Goal: Communication & Community: Answer question/provide support

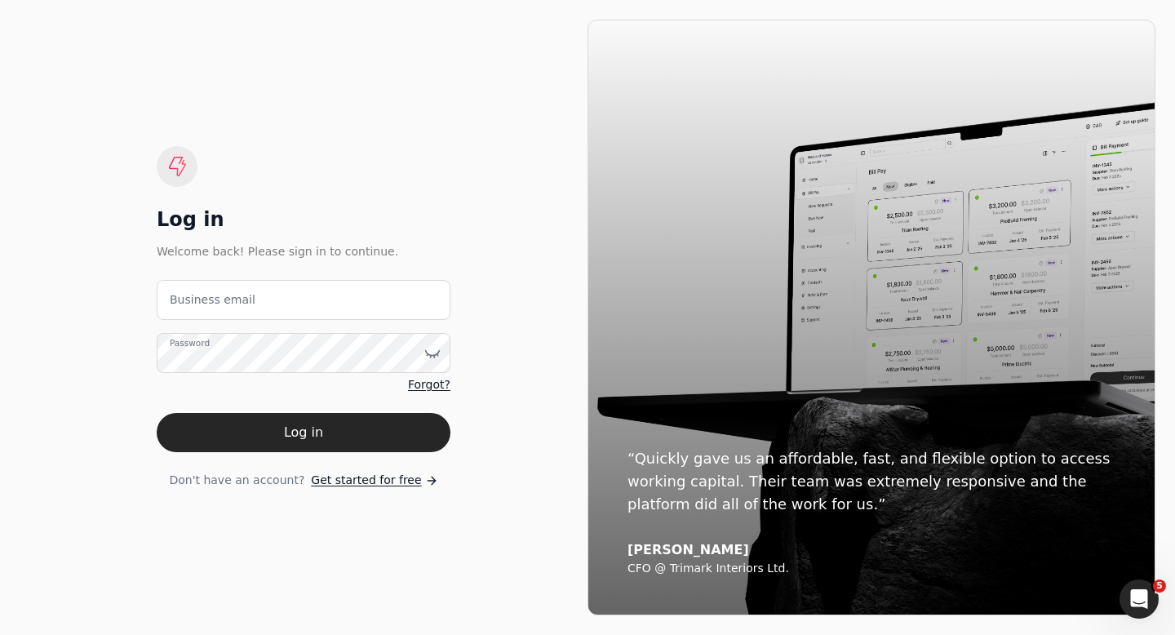
click at [181, 304] on label "Business email" at bounding box center [213, 299] width 86 height 17
click at [181, 304] on email "Business email" at bounding box center [304, 300] width 294 height 40
type email "[EMAIL_ADDRESS][DOMAIN_NAME]"
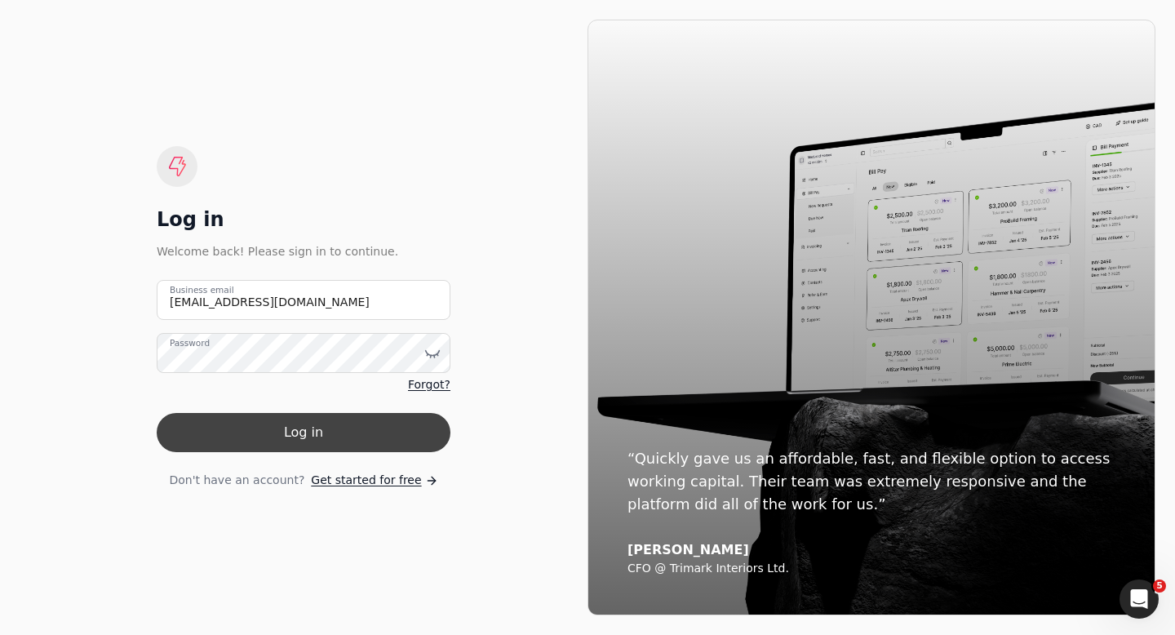
click at [289, 438] on button "Log in" at bounding box center [304, 432] width 294 height 39
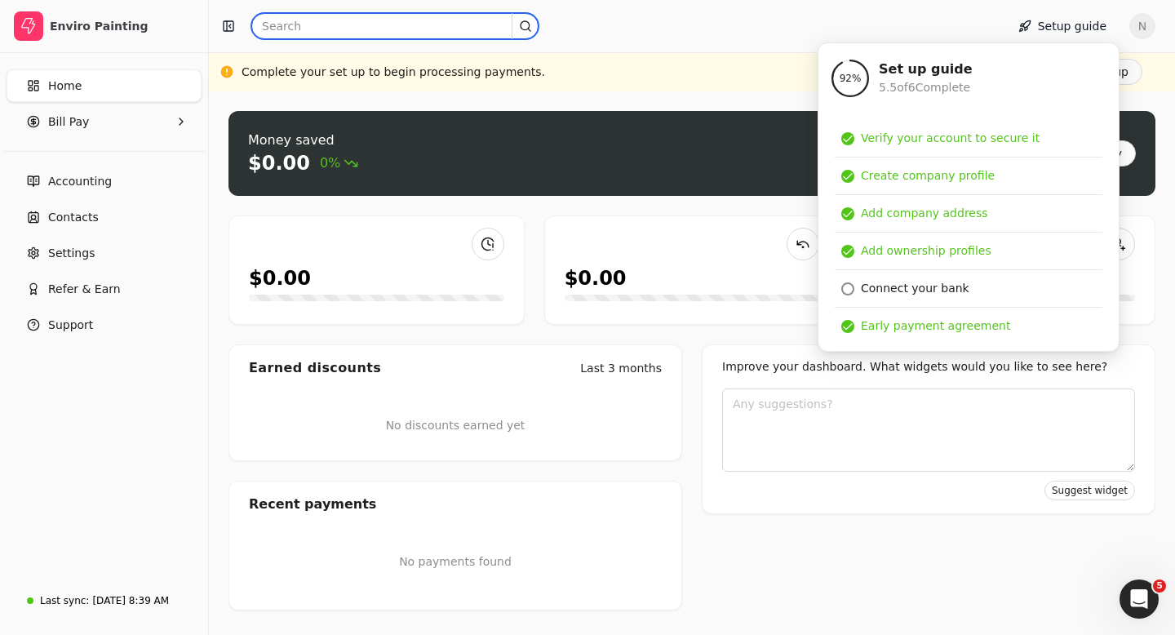
click at [280, 31] on input "text" at bounding box center [394, 26] width 287 height 26
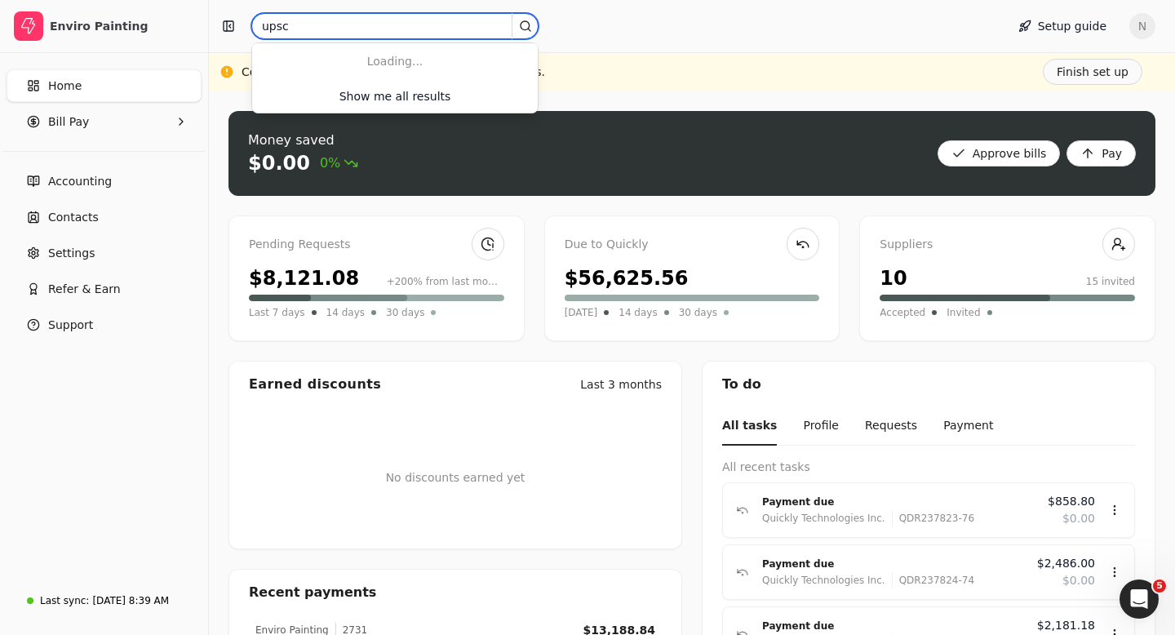
type input "upscale"
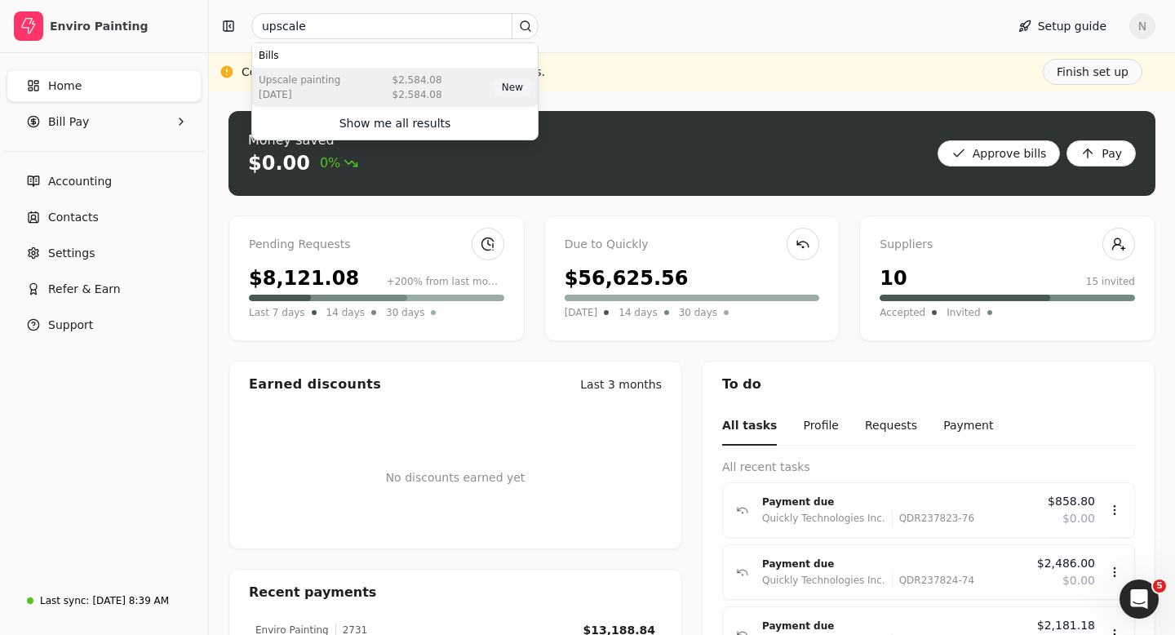
click at [369, 87] on div "Upscale Painting [DATE] $2,584.08 $2,584.08 New" at bounding box center [395, 87] width 286 height 39
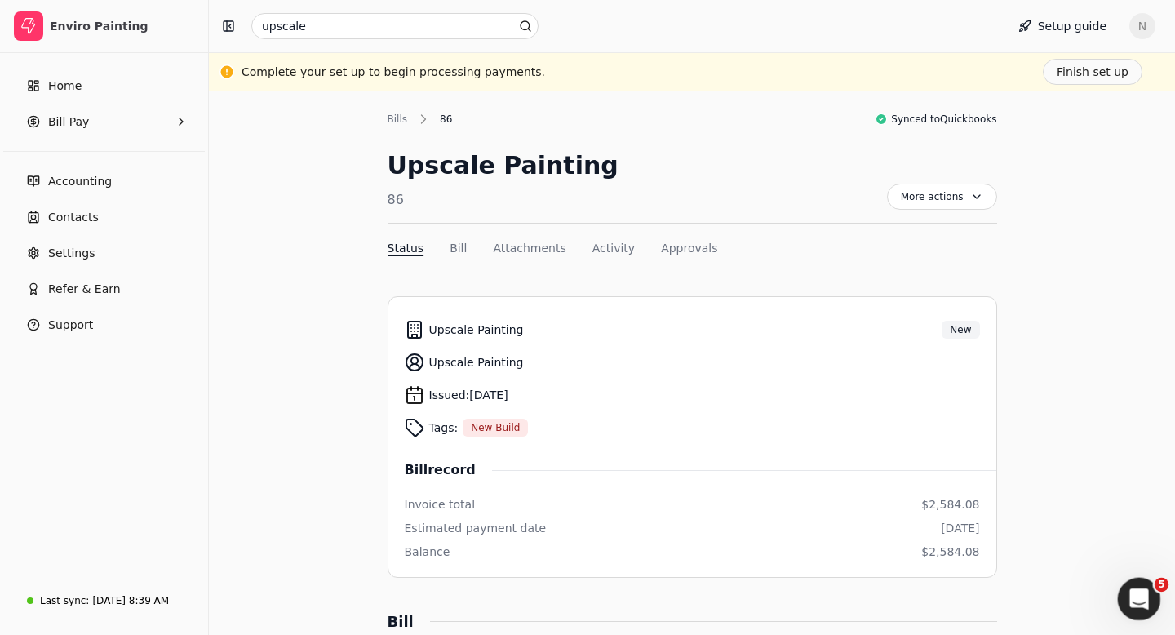
click at [1126, 593] on icon "Open Intercom Messenger" at bounding box center [1137, 596] width 27 height 27
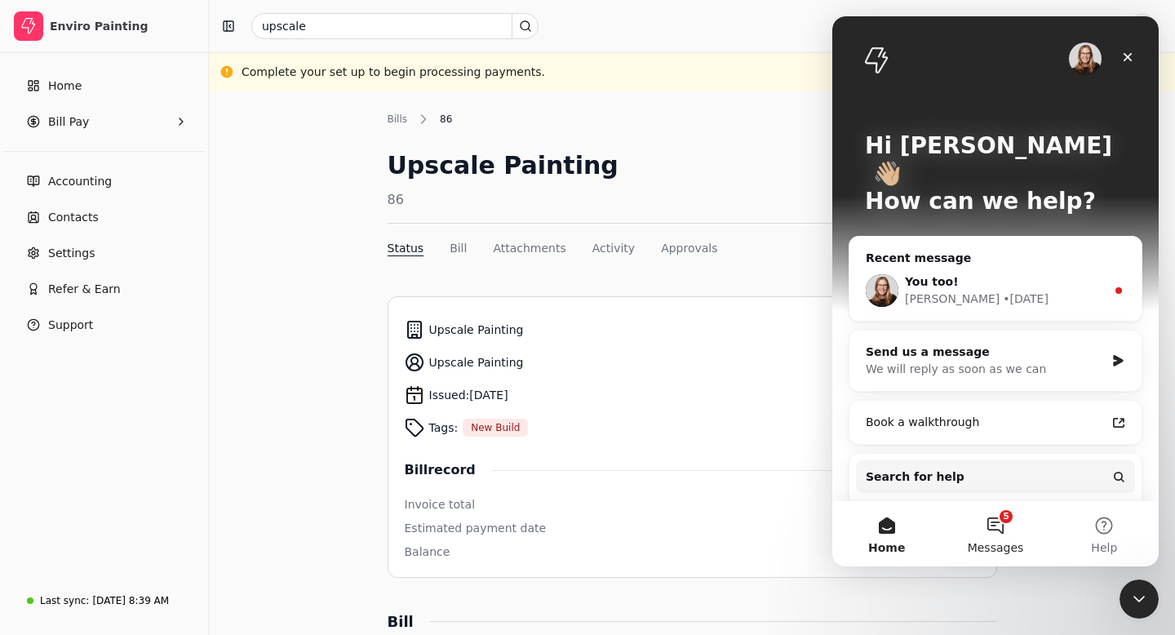
click at [997, 534] on button "5 Messages" at bounding box center [995, 533] width 109 height 65
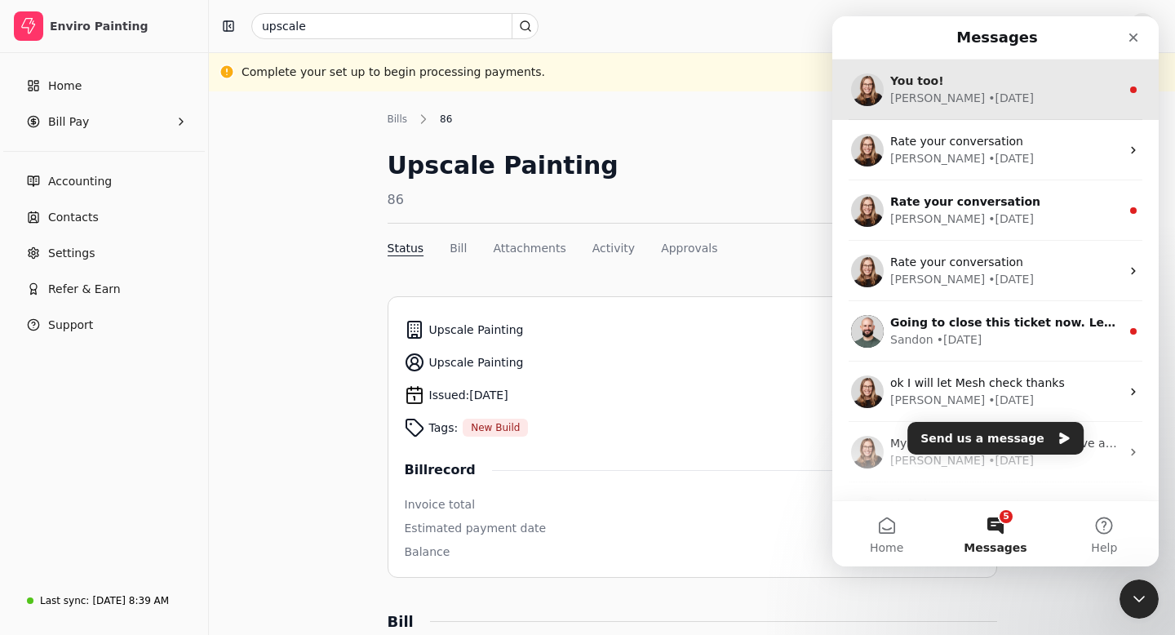
click at [996, 104] on div "[PERSON_NAME] • [DATE]" at bounding box center [1005, 98] width 230 height 17
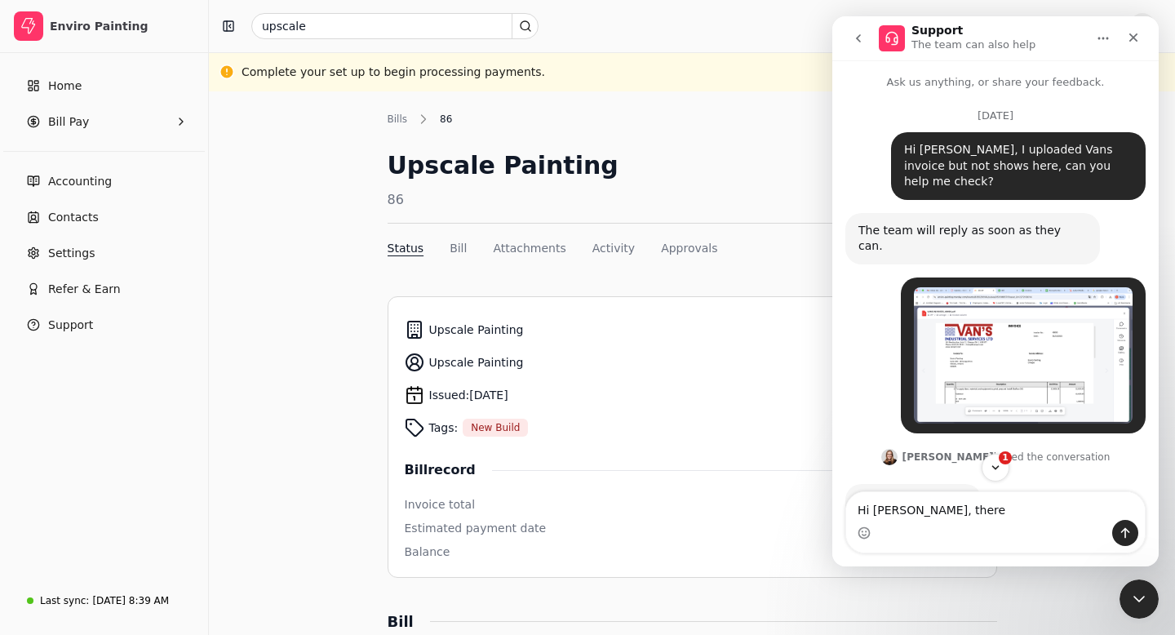
scroll to position [67, 0]
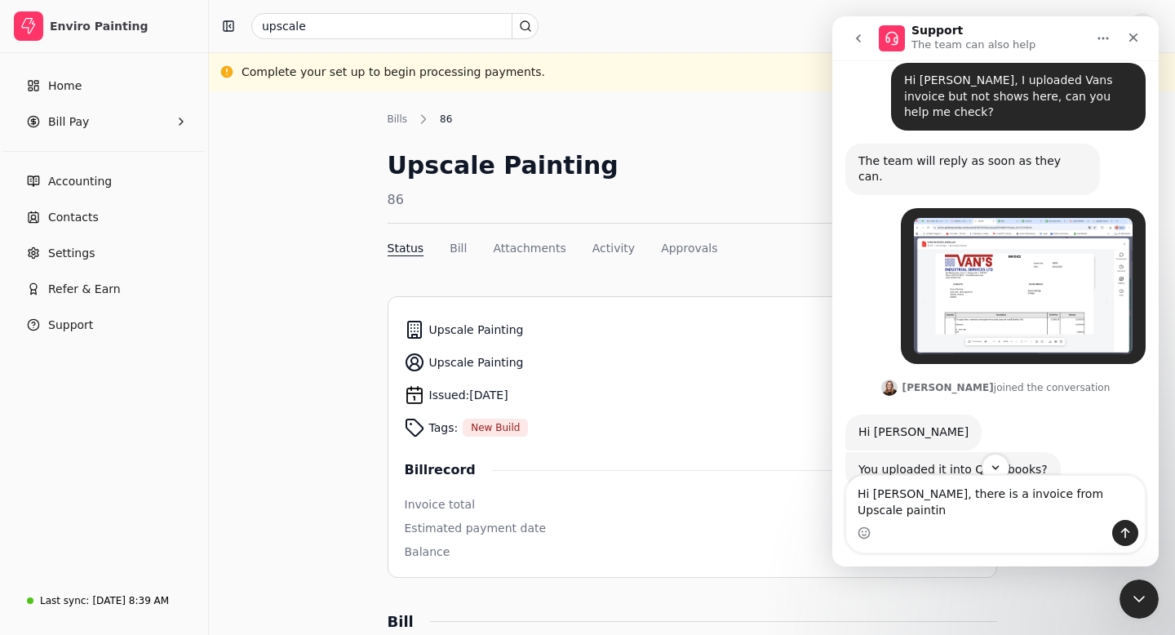
type textarea "Hi [PERSON_NAME], there is a invoice from Upscale painting"
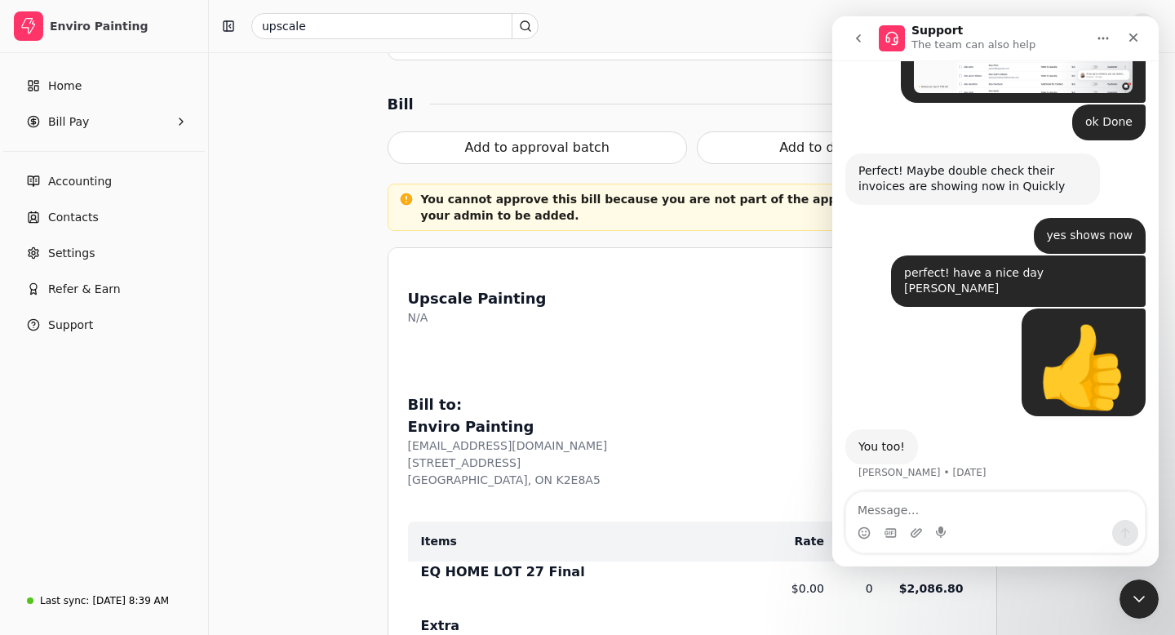
scroll to position [667, 0]
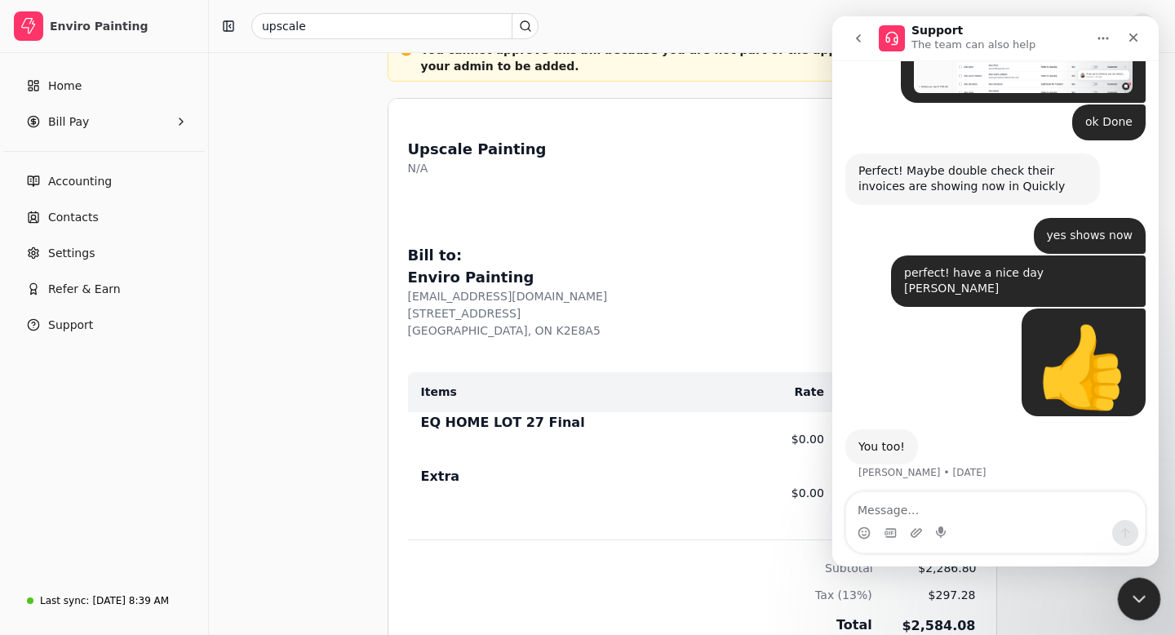
click at [1142, 605] on icon "Close Intercom Messenger" at bounding box center [1137, 597] width 20 height 20
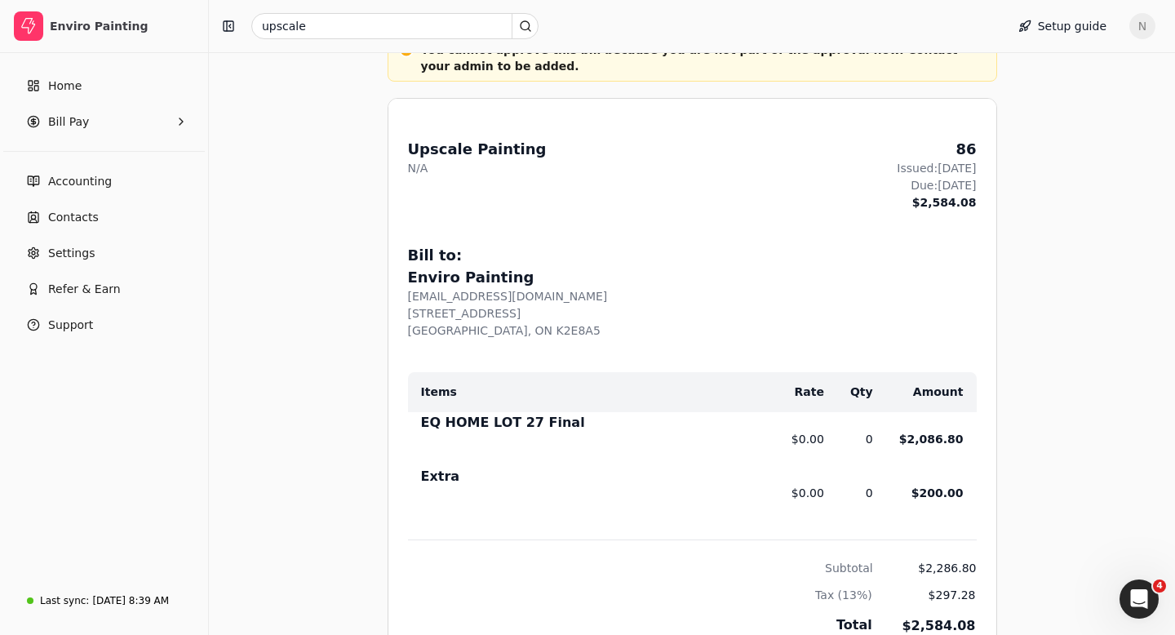
scroll to position [3492, 0]
click at [1138, 599] on icon "Open Intercom Messenger" at bounding box center [1137, 596] width 27 height 27
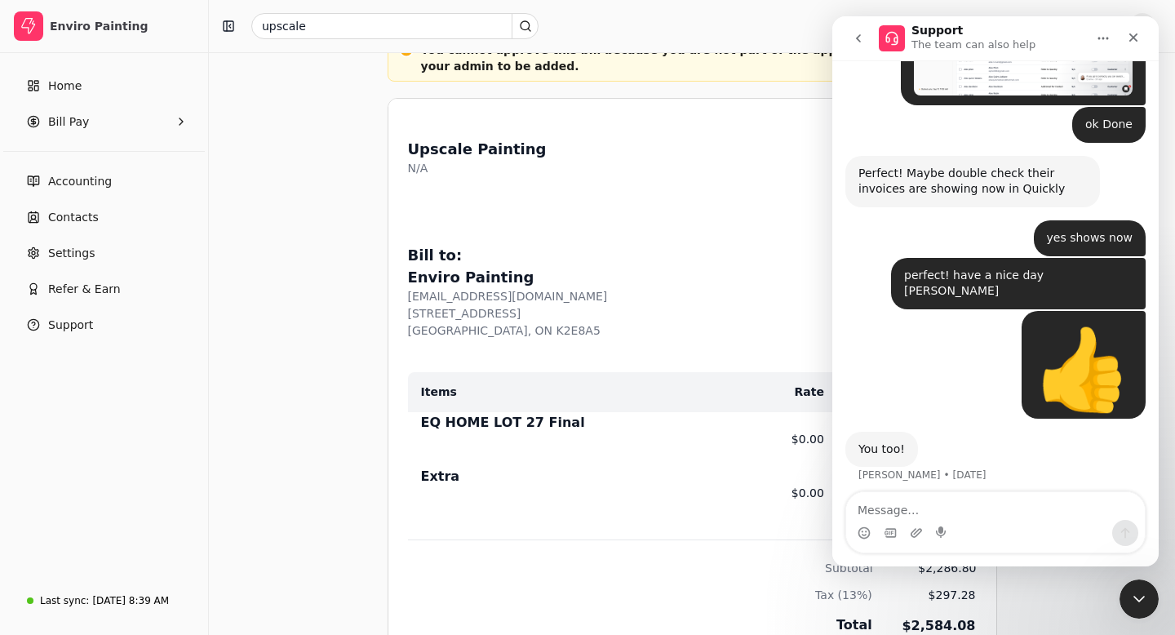
click at [867, 515] on textarea "Message…" at bounding box center [995, 506] width 299 height 28
type textarea "I"
type textarea "Did Mesh approve that?"
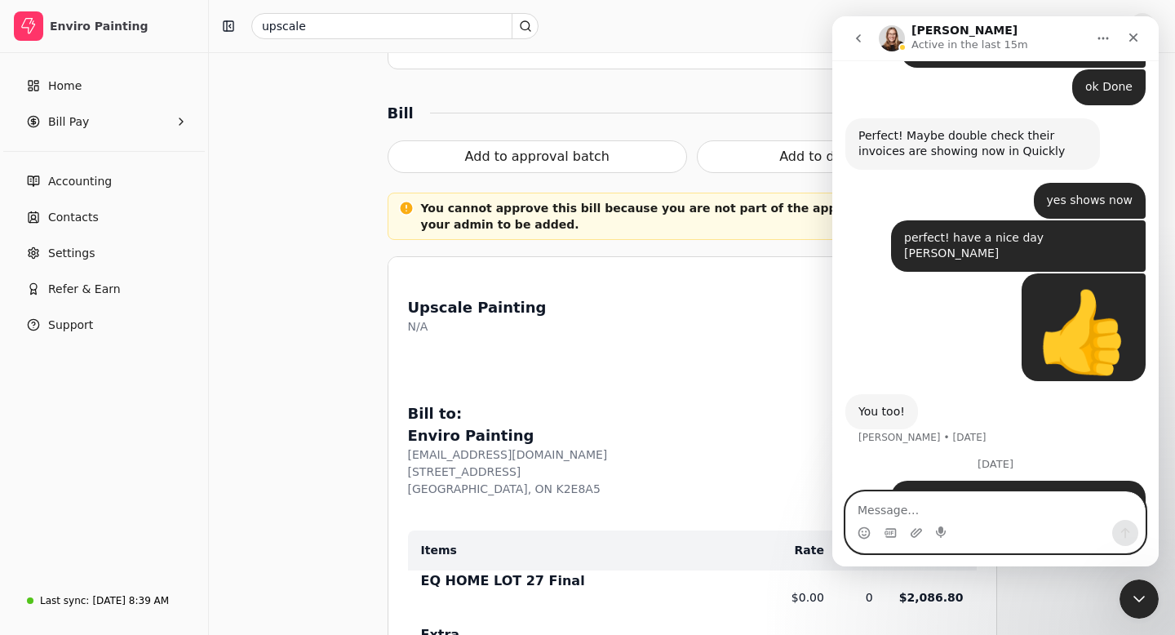
scroll to position [488, 0]
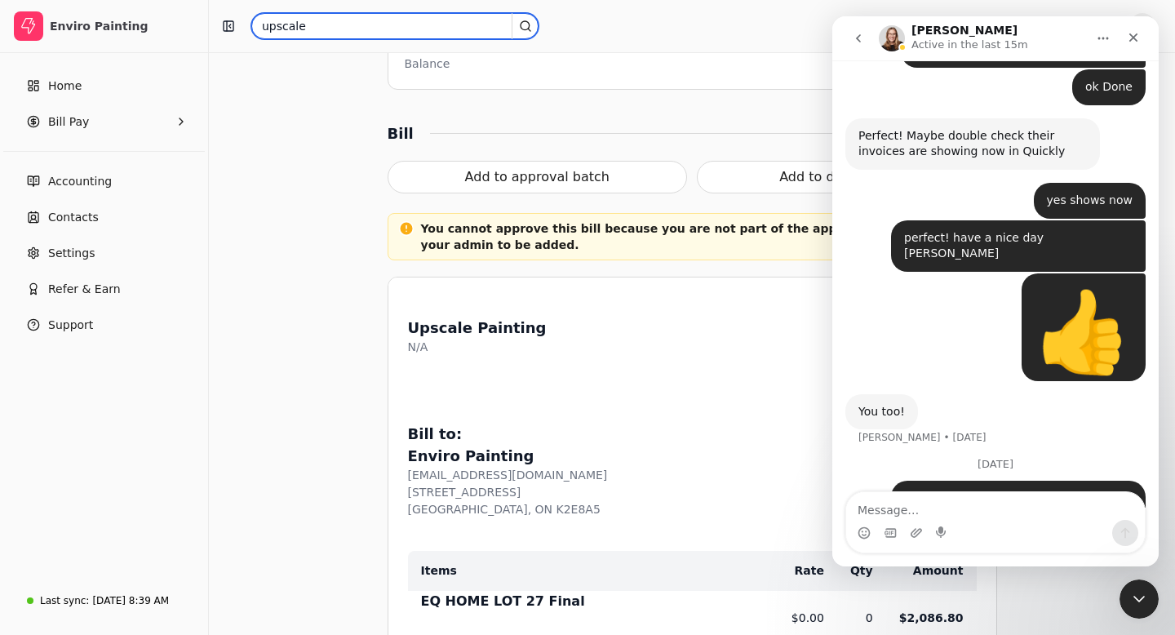
click at [315, 19] on input "upscale" at bounding box center [394, 26] width 287 height 26
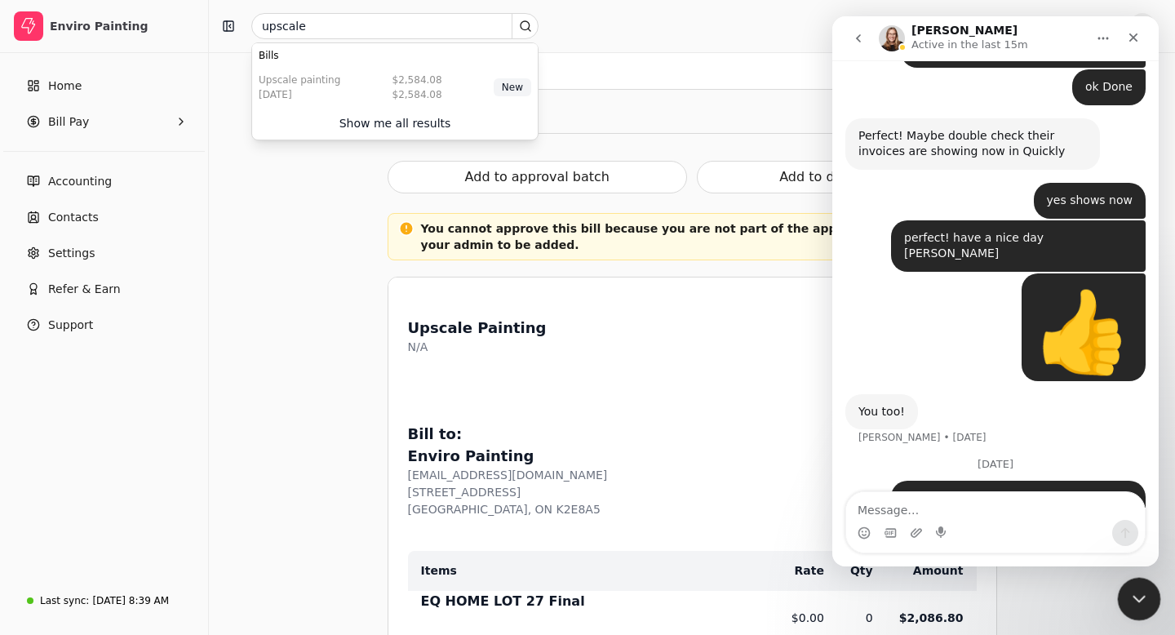
click at [1148, 596] on div "Close Intercom Messenger" at bounding box center [1136, 596] width 39 height 39
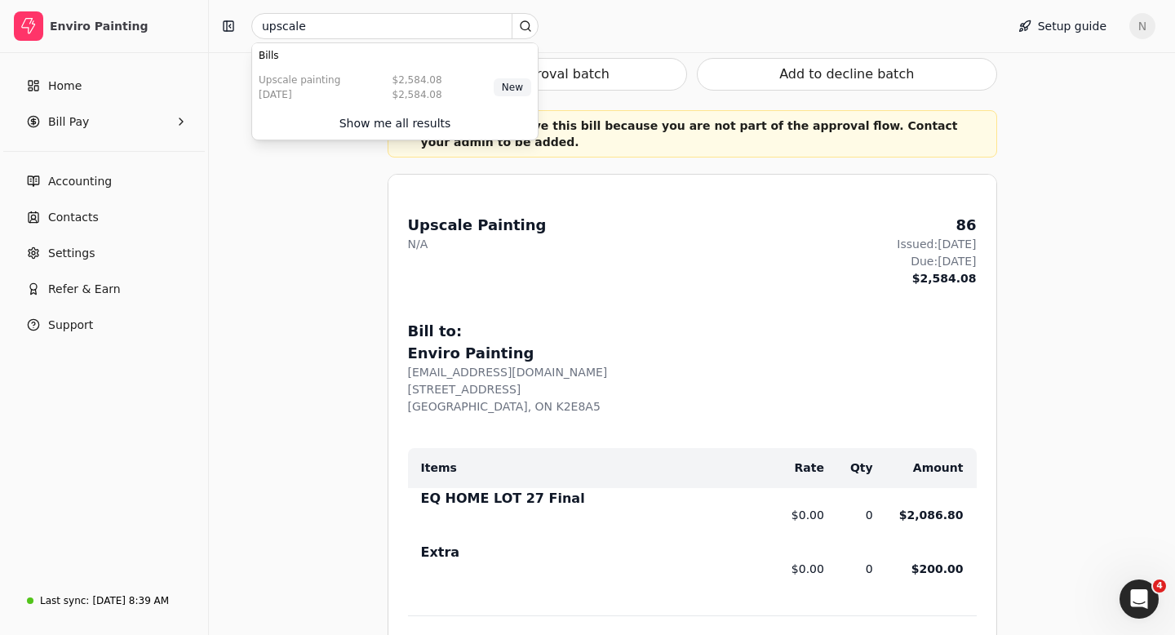
scroll to position [589, 0]
click at [1128, 600] on icon "Open Intercom Messenger" at bounding box center [1137, 596] width 27 height 27
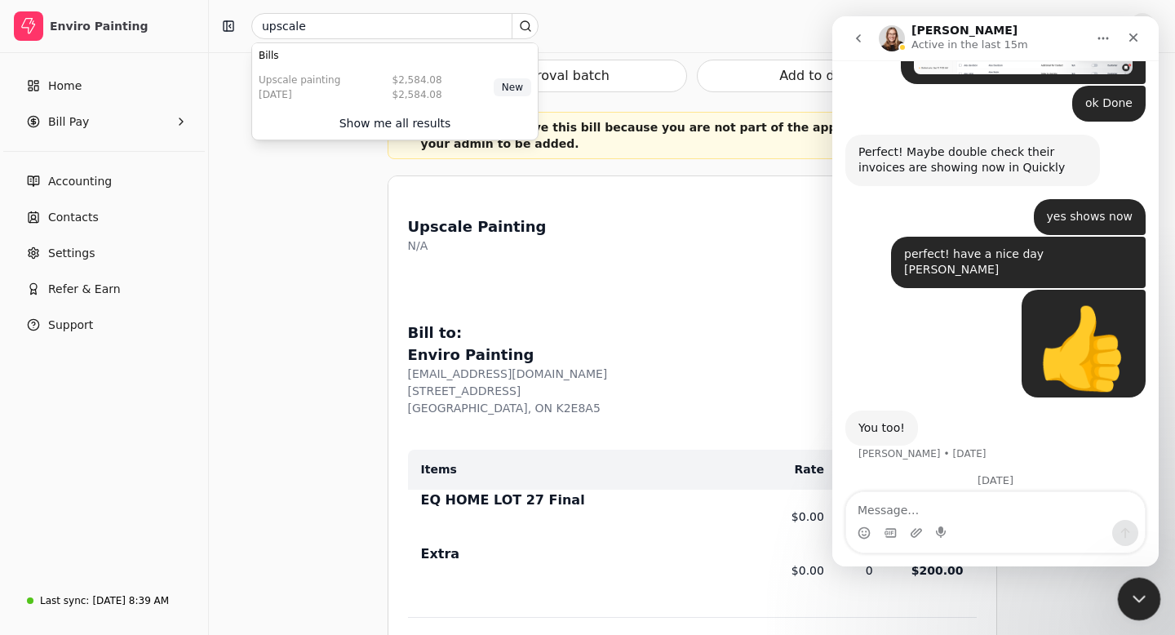
scroll to position [3530, 0]
